Goal: Task Accomplishment & Management: Complete application form

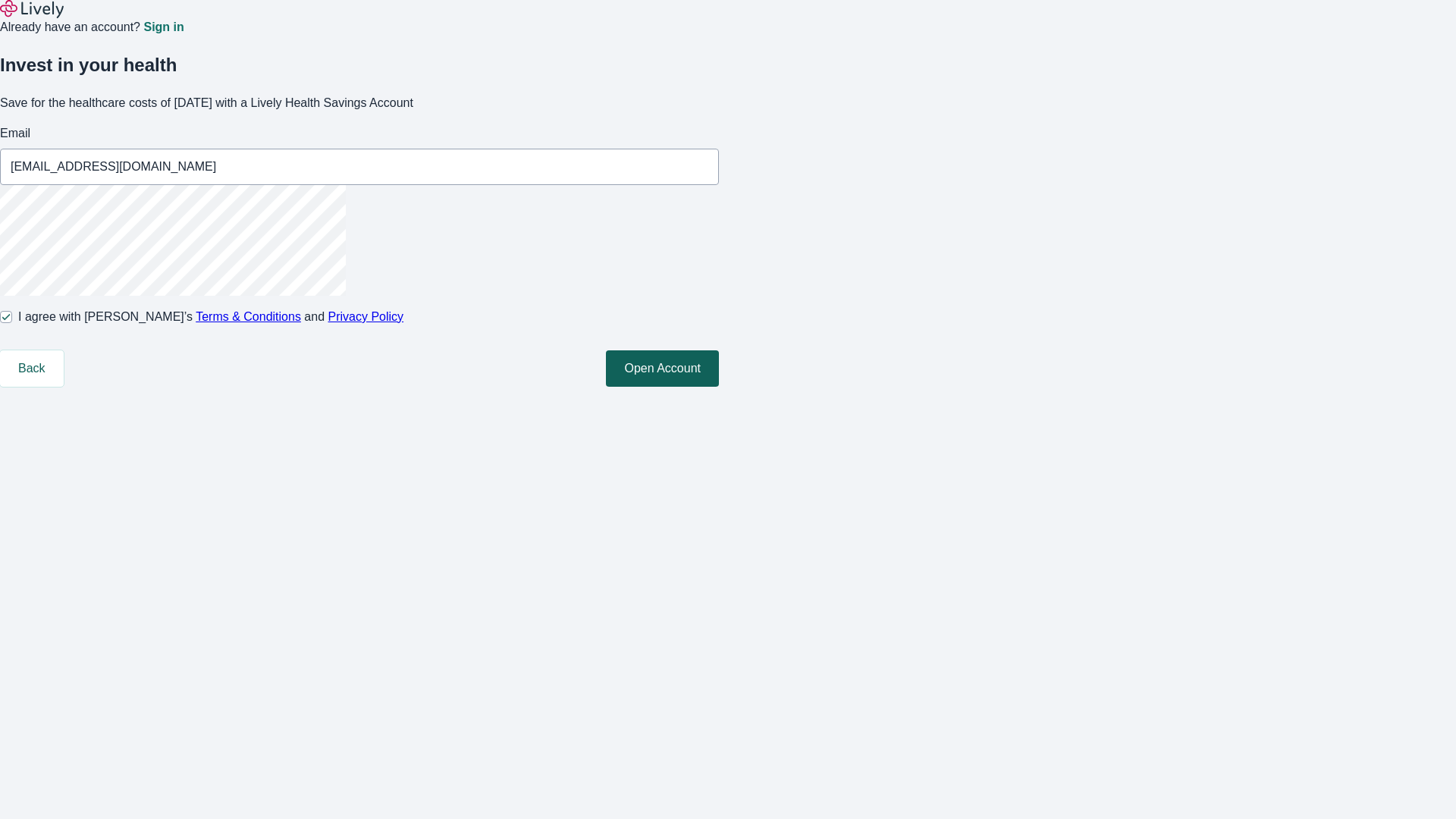
click at [719, 387] on button "Open Account" at bounding box center [662, 368] width 113 height 37
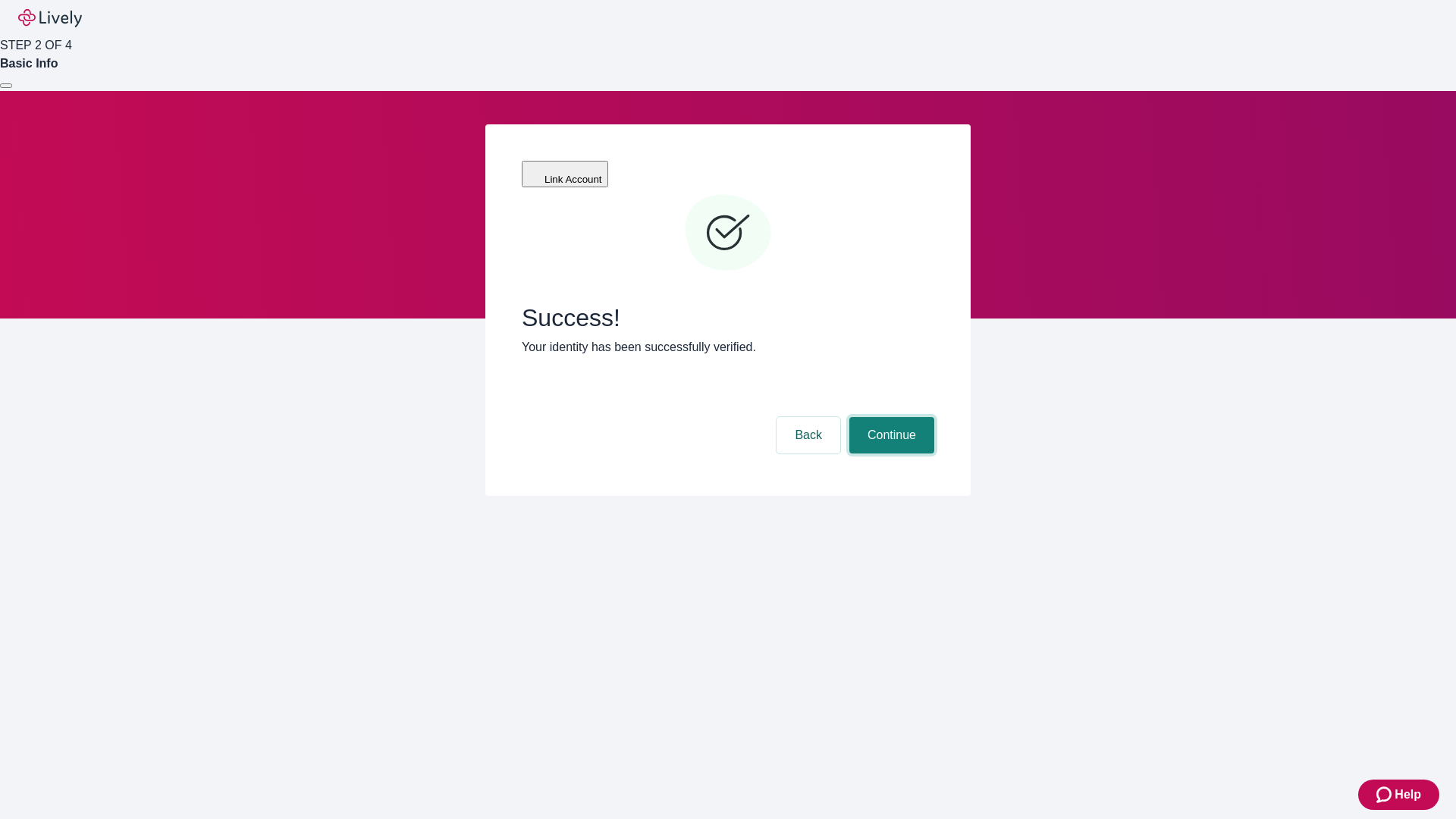
click at [890, 417] on button "Continue" at bounding box center [891, 435] width 85 height 37
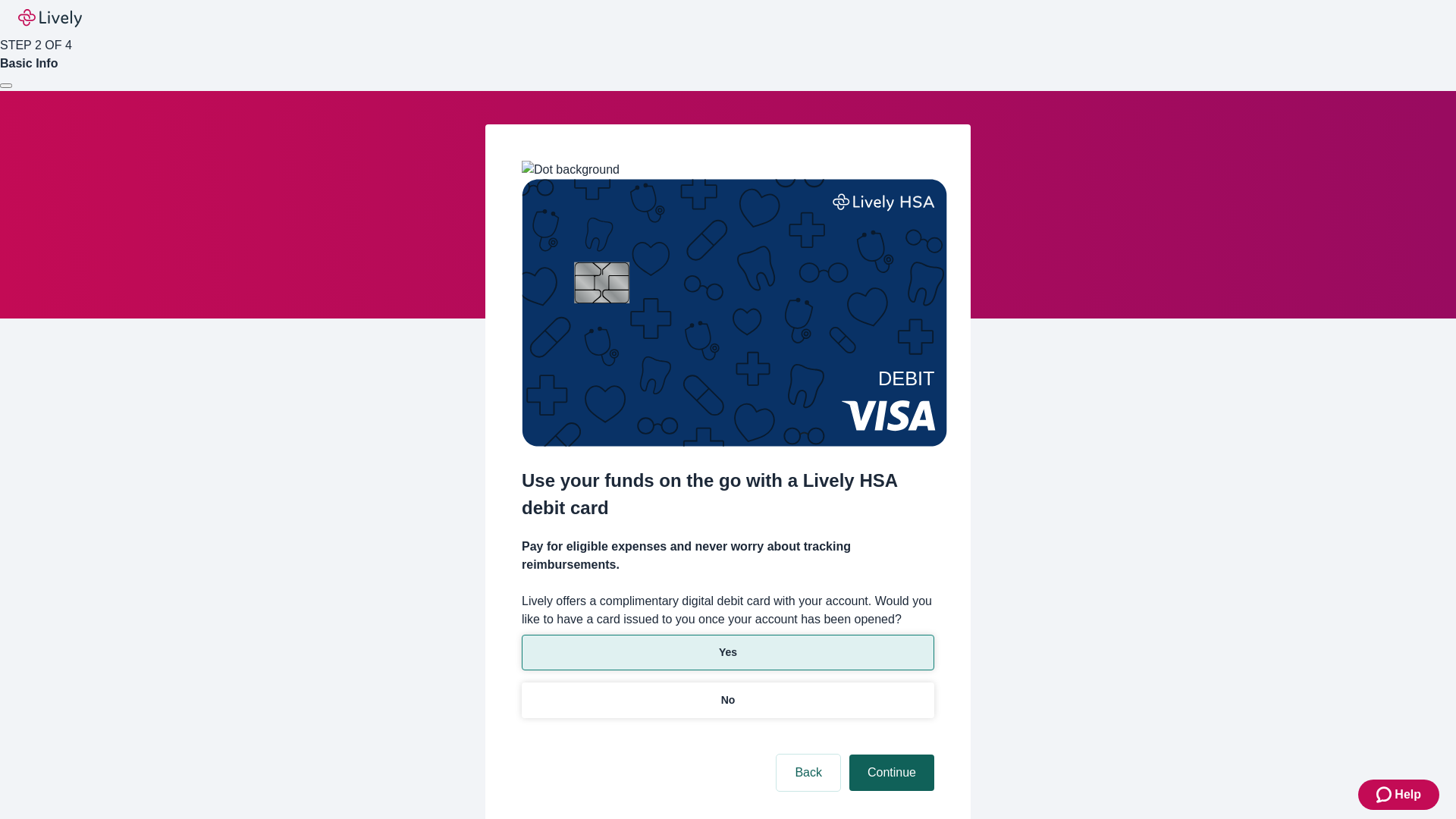
click at [727, 645] on p "Yes" at bounding box center [728, 653] width 18 height 16
click at [890, 755] on button "Continue" at bounding box center [891, 773] width 85 height 37
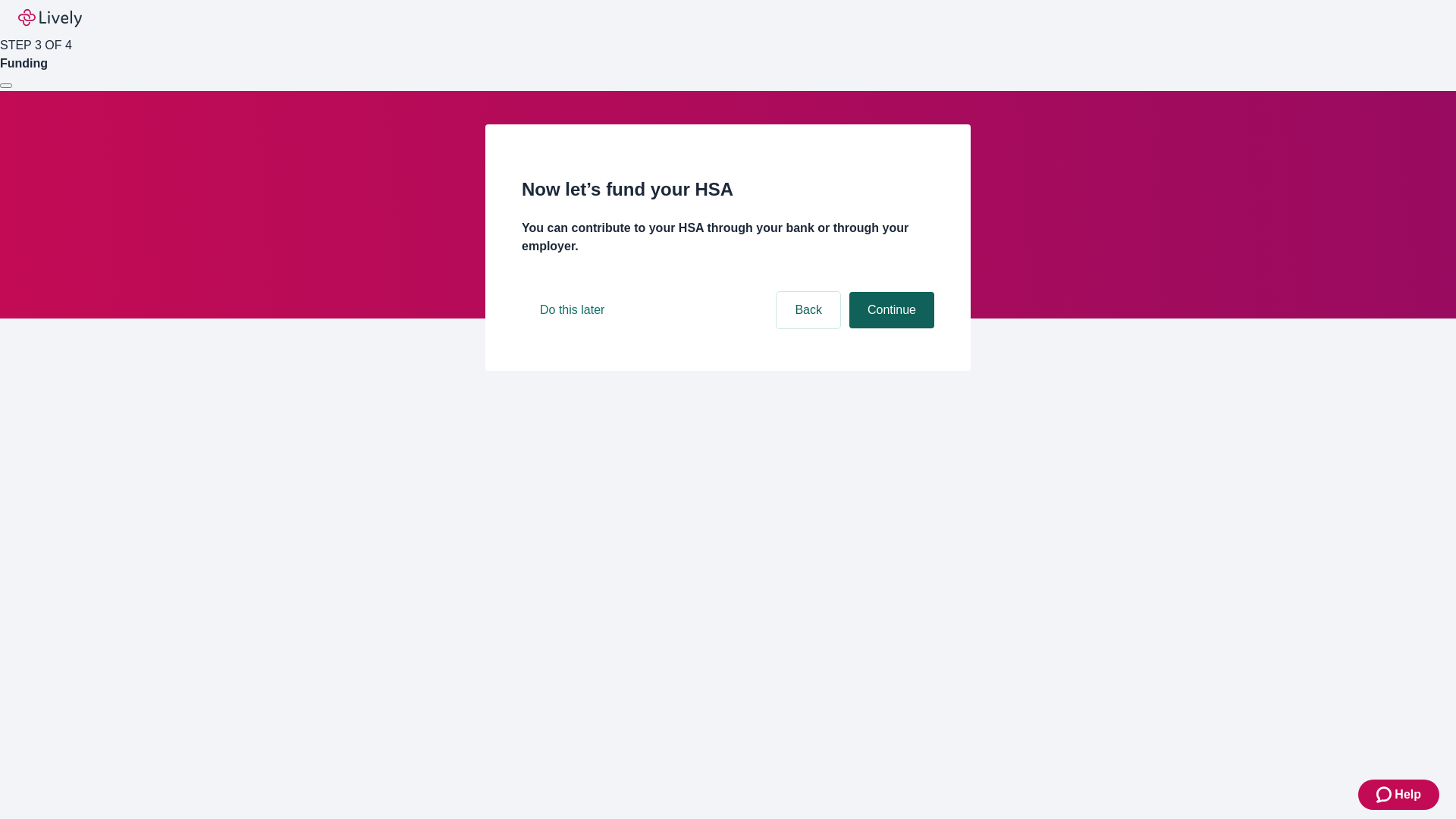
click at [890, 329] on button "Continue" at bounding box center [891, 310] width 85 height 37
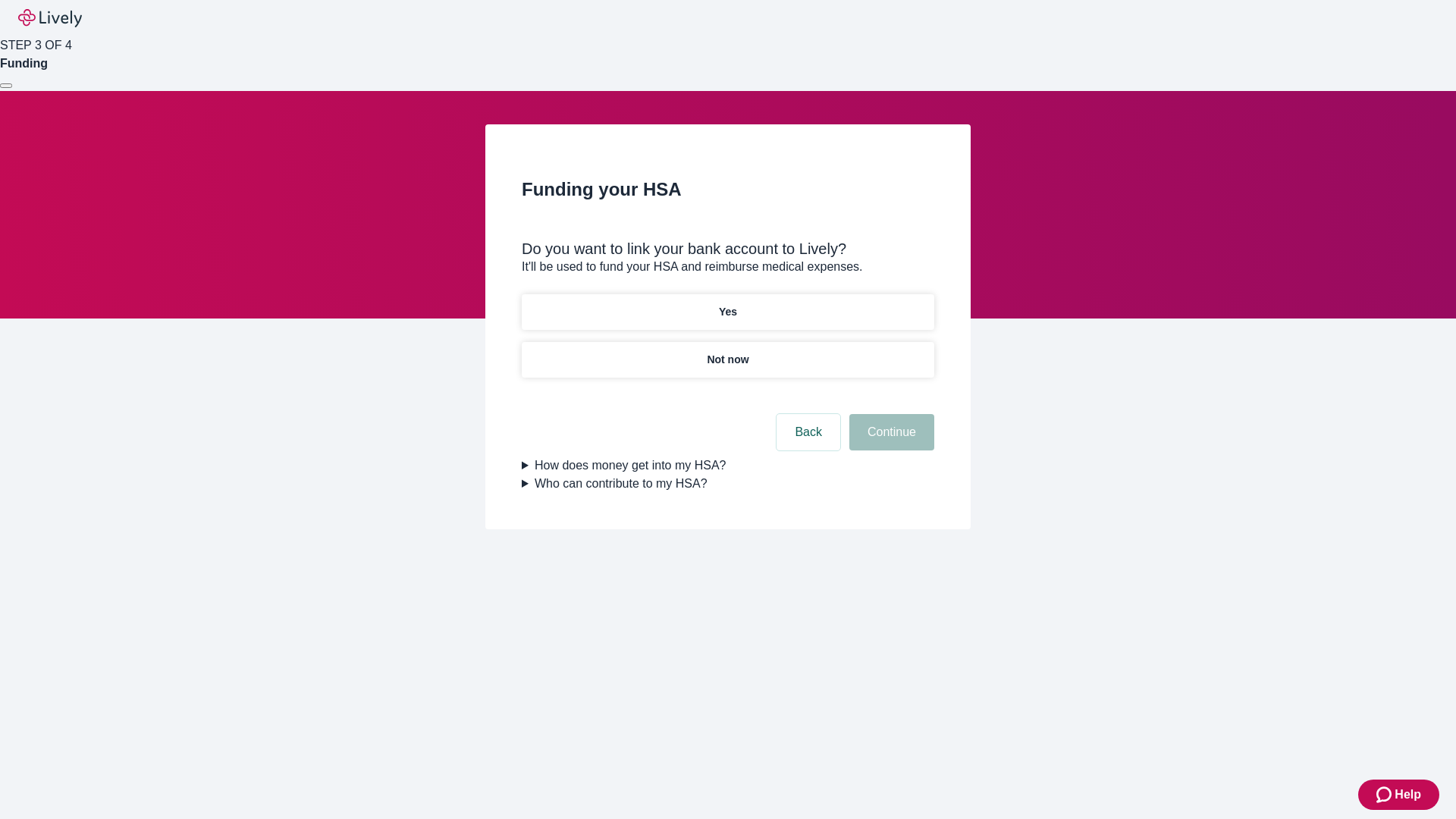
click at [727, 352] on p "Not now" at bounding box center [727, 360] width 42 height 16
click at [890, 441] on button "Continue" at bounding box center [891, 432] width 85 height 37
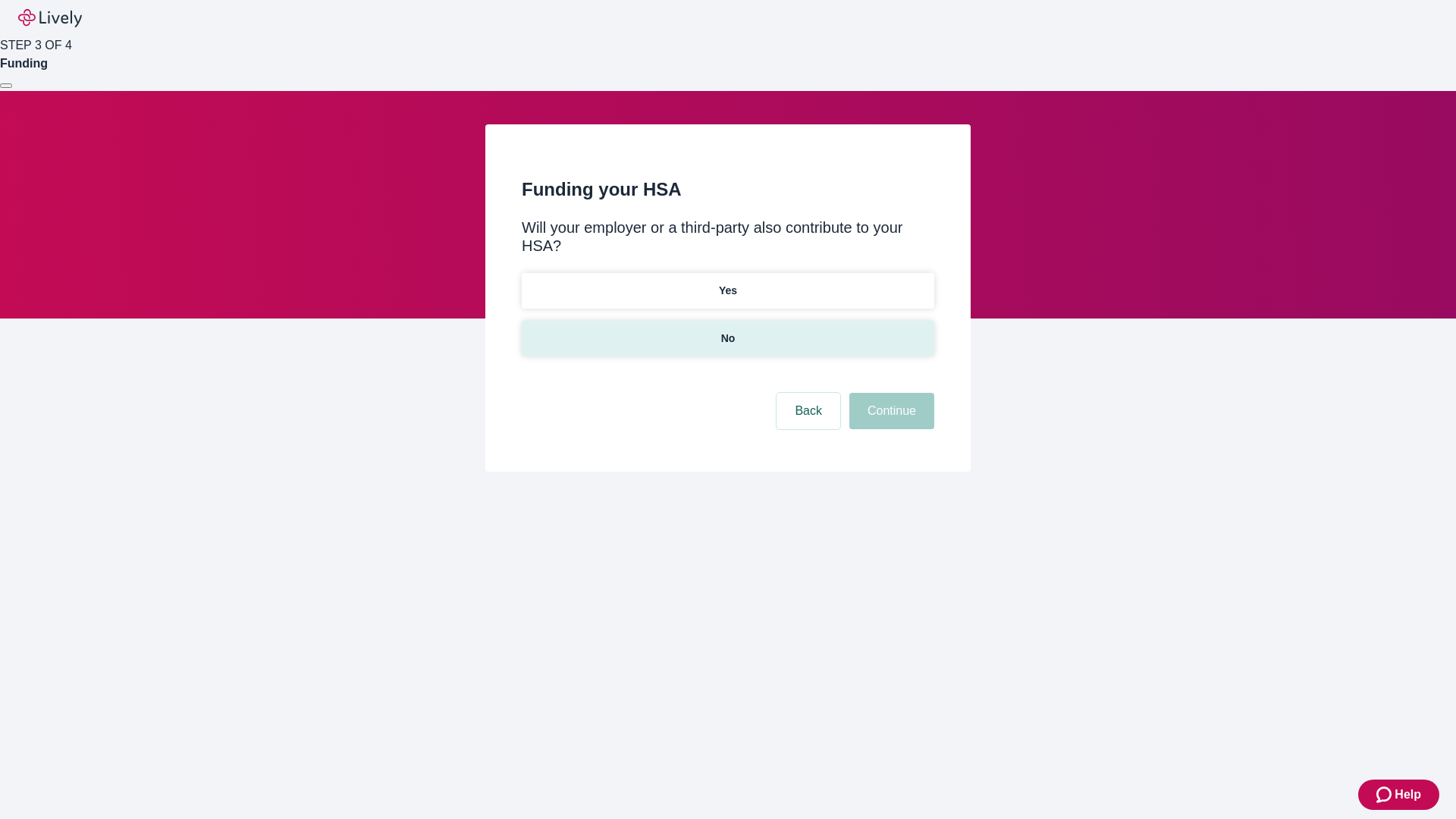
click at [727, 330] on p "No" at bounding box center [728, 338] width 14 height 16
click at [890, 393] on button "Continue" at bounding box center [891, 411] width 85 height 37
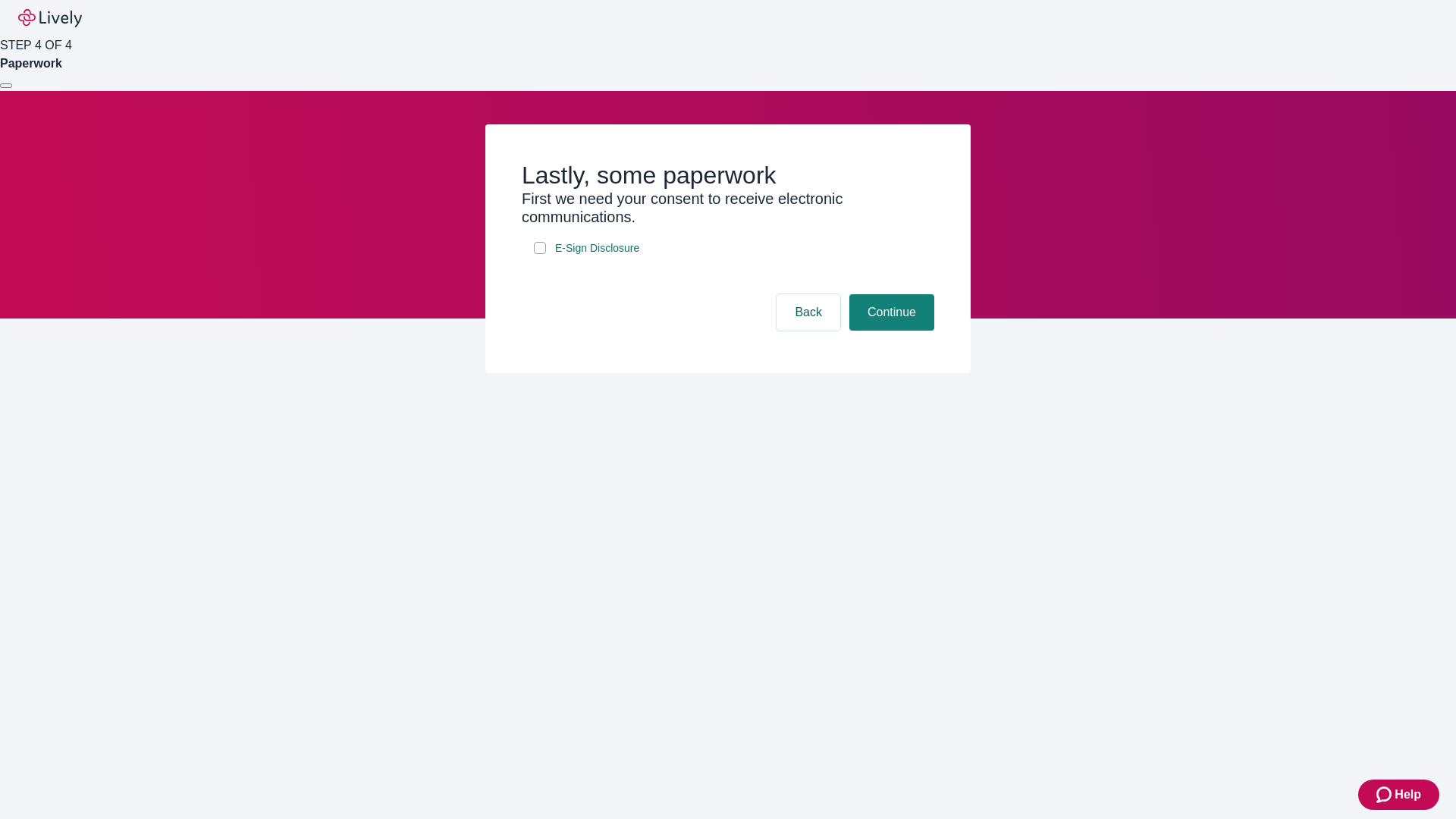
click at [540, 254] on input "E-Sign Disclosure" at bounding box center [540, 248] width 13 height 13
checkbox input "true"
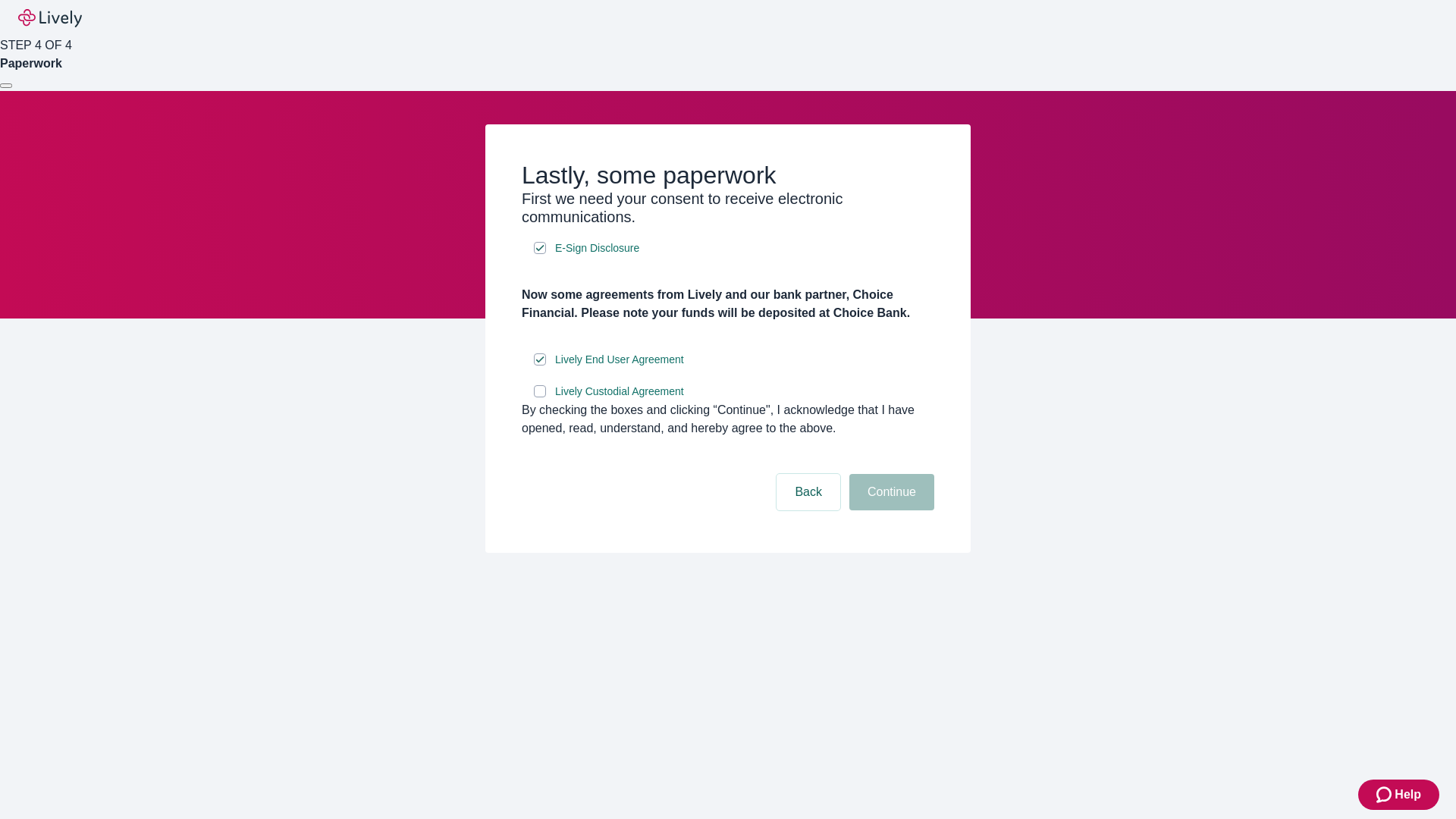
click at [540, 397] on input "Lively Custodial Agreement" at bounding box center [540, 391] width 13 height 13
checkbox input "true"
click at [890, 510] on button "Continue" at bounding box center [891, 492] width 85 height 37
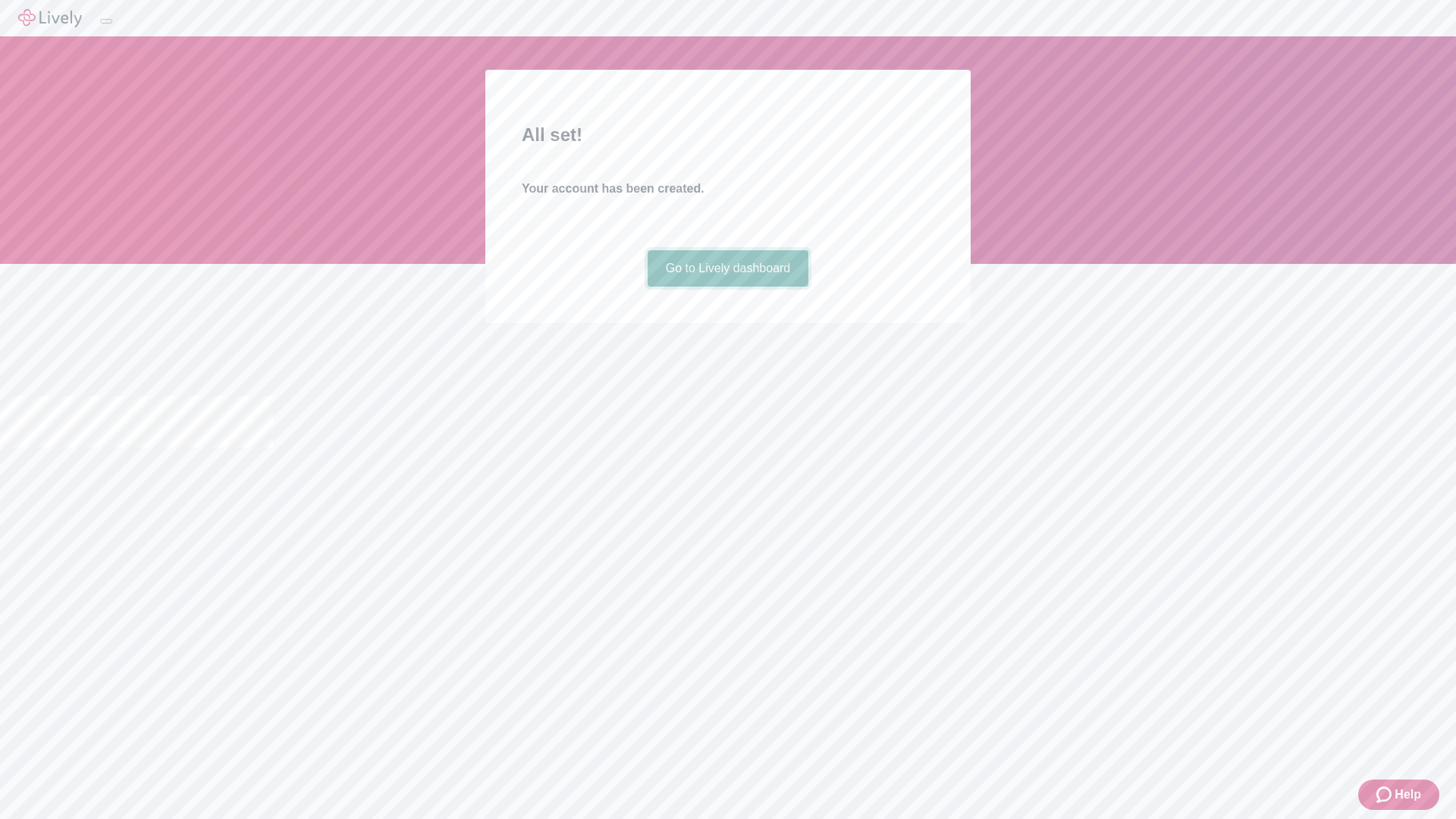
click at [727, 287] on link "Go to Lively dashboard" at bounding box center [728, 268] width 162 height 37
